Goal: Information Seeking & Learning: Learn about a topic

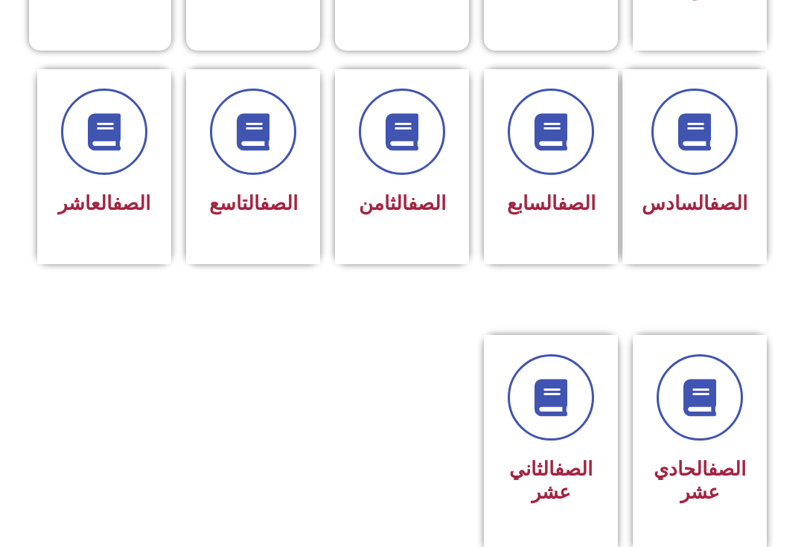
scroll to position [588, 0]
click at [408, 211] on link "الصف" at bounding box center [427, 203] width 38 height 22
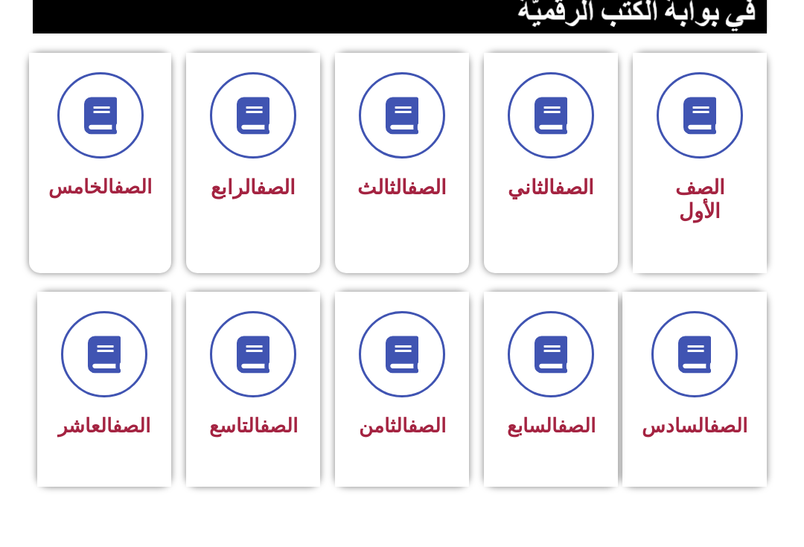
scroll to position [363, 0]
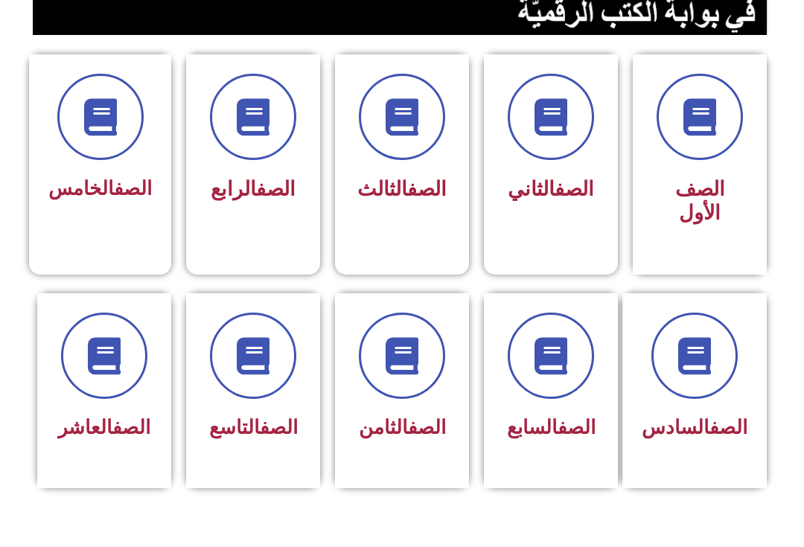
click at [410, 435] on link "الصف" at bounding box center [427, 427] width 38 height 22
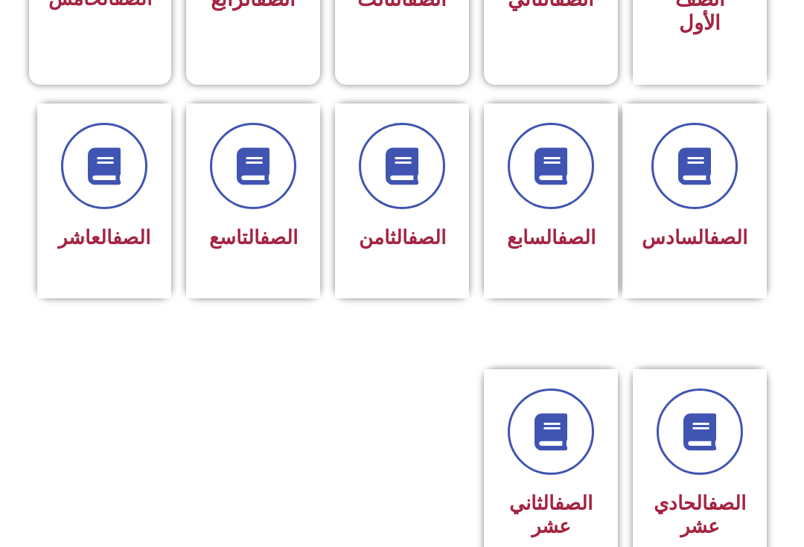
scroll to position [553, 0]
click at [388, 296] on div "الصف الثامن" at bounding box center [402, 201] width 134 height 195
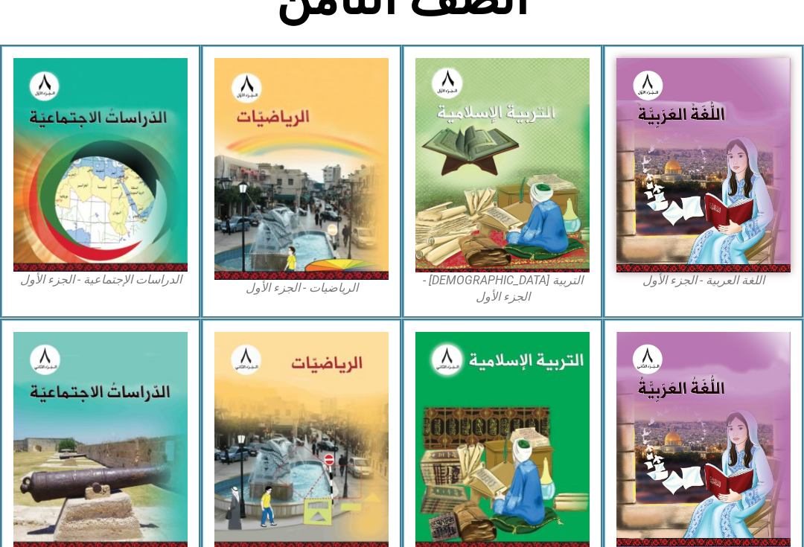
scroll to position [378, 0]
click at [506, 472] on img at bounding box center [503, 441] width 174 height 218
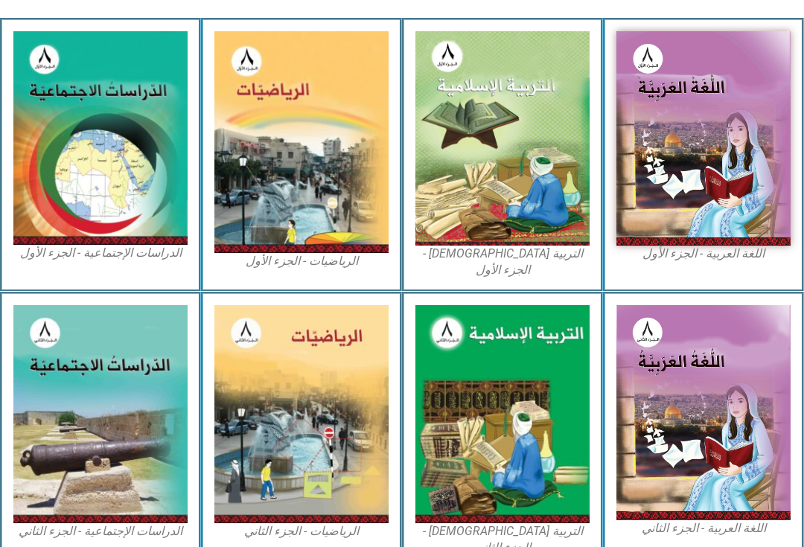
scroll to position [405, 0]
click at [549, 224] on img at bounding box center [503, 138] width 174 height 214
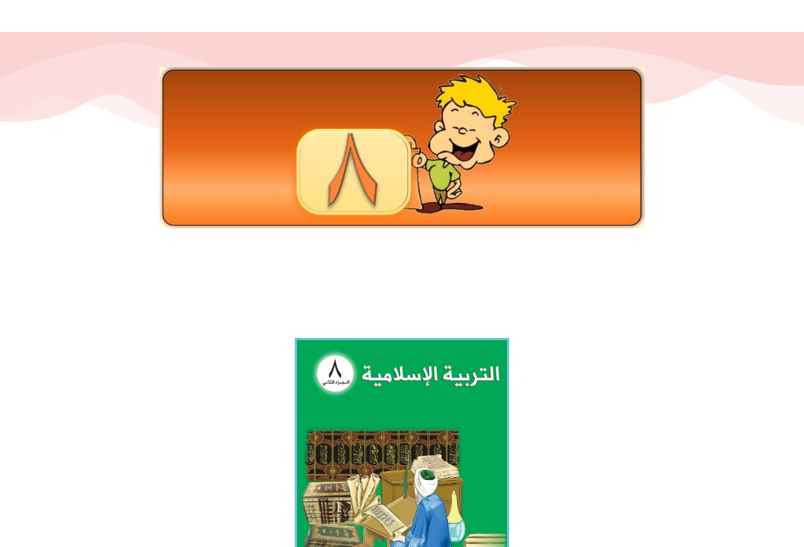
scroll to position [85, 0]
